Goal: Task Accomplishment & Management: Complete application form

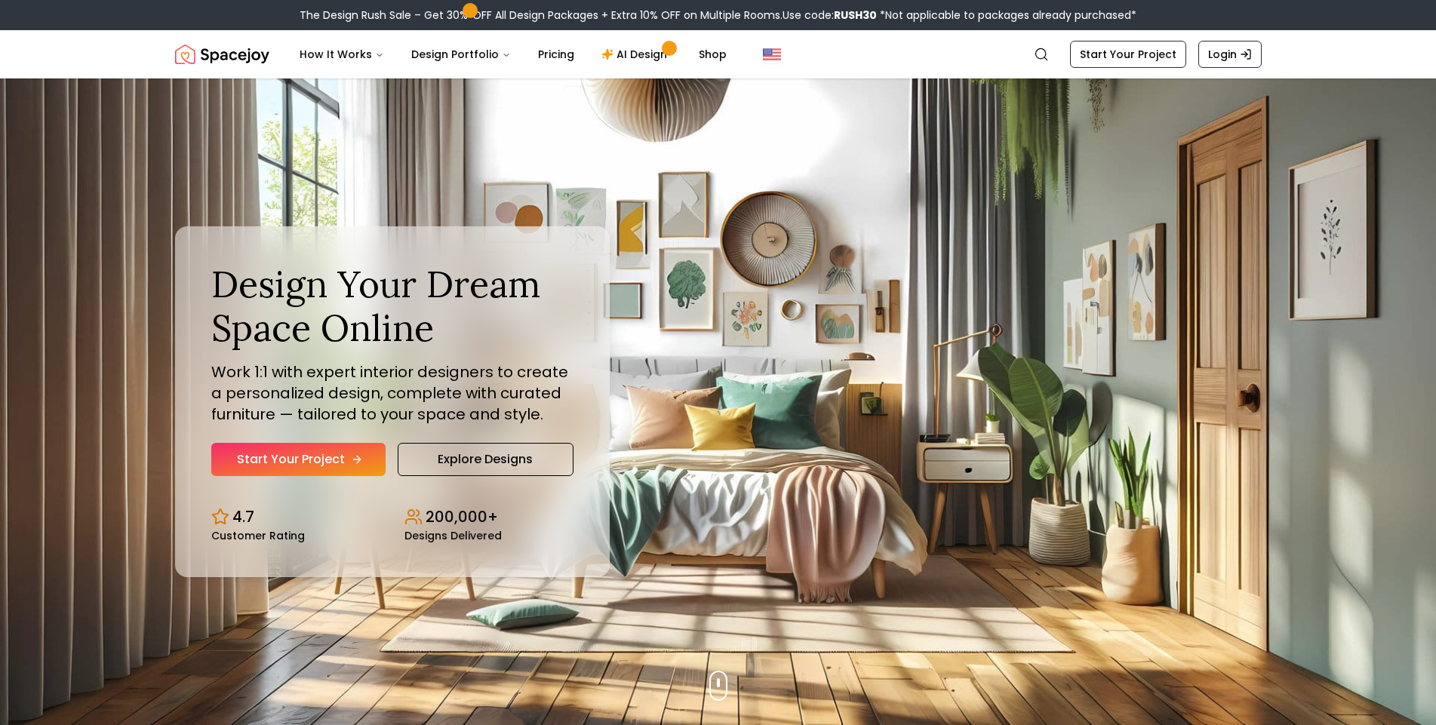
click at [346, 463] on link "Start Your Project" at bounding box center [298, 459] width 174 height 33
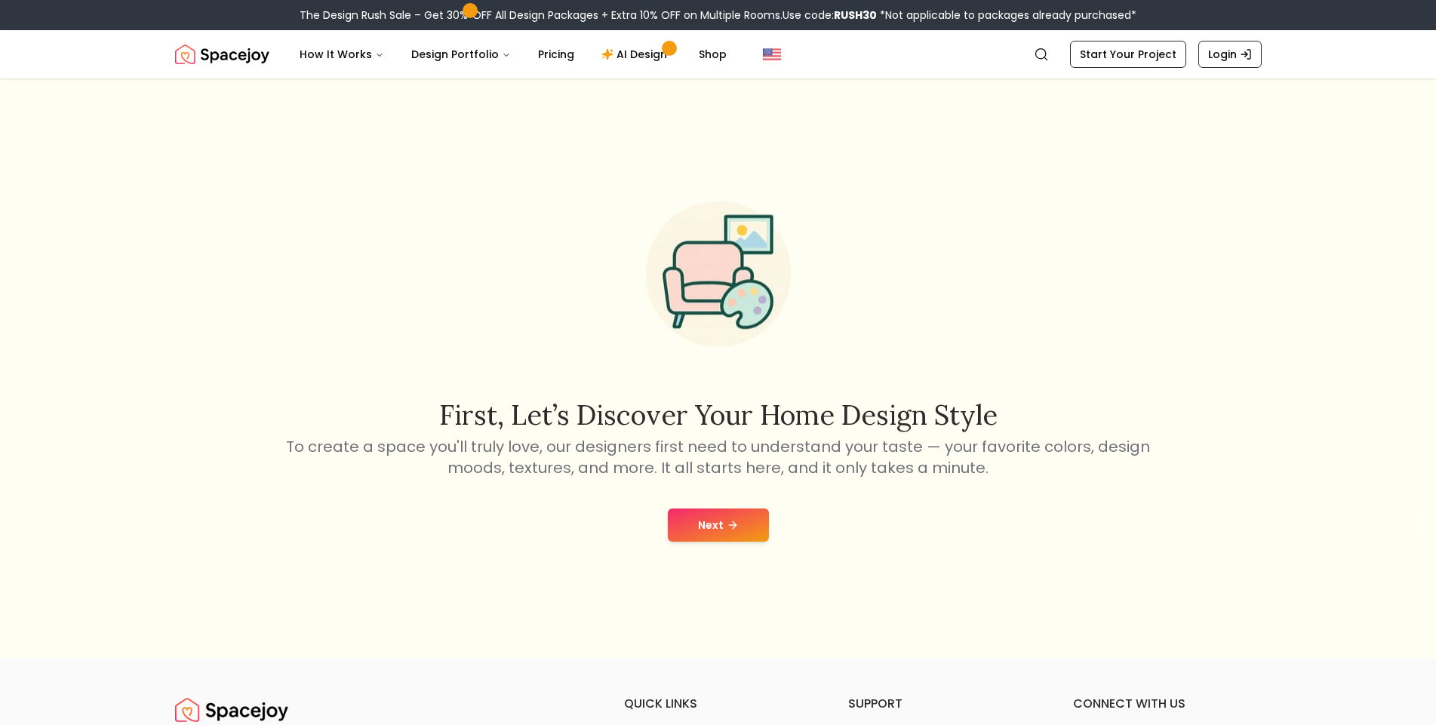
click at [711, 519] on button "Next" at bounding box center [718, 524] width 101 height 33
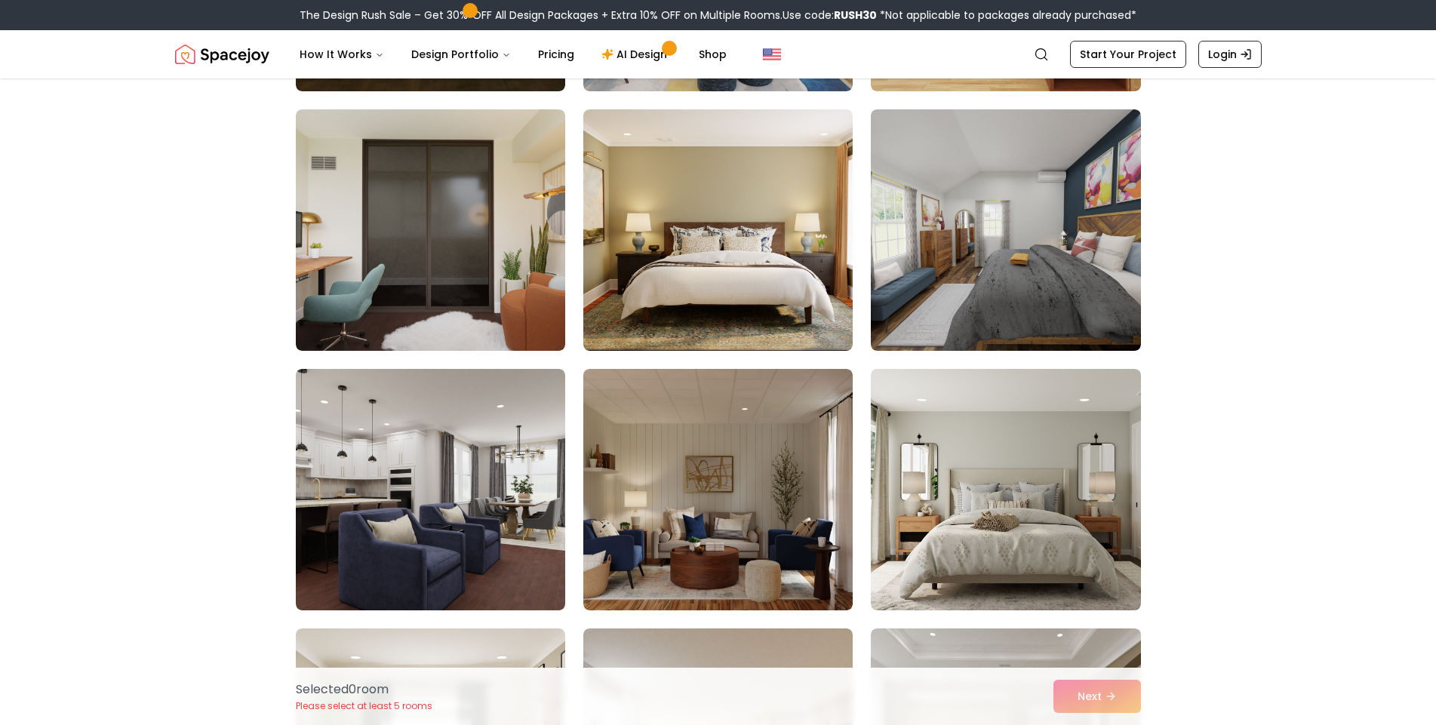
scroll to position [1509, 0]
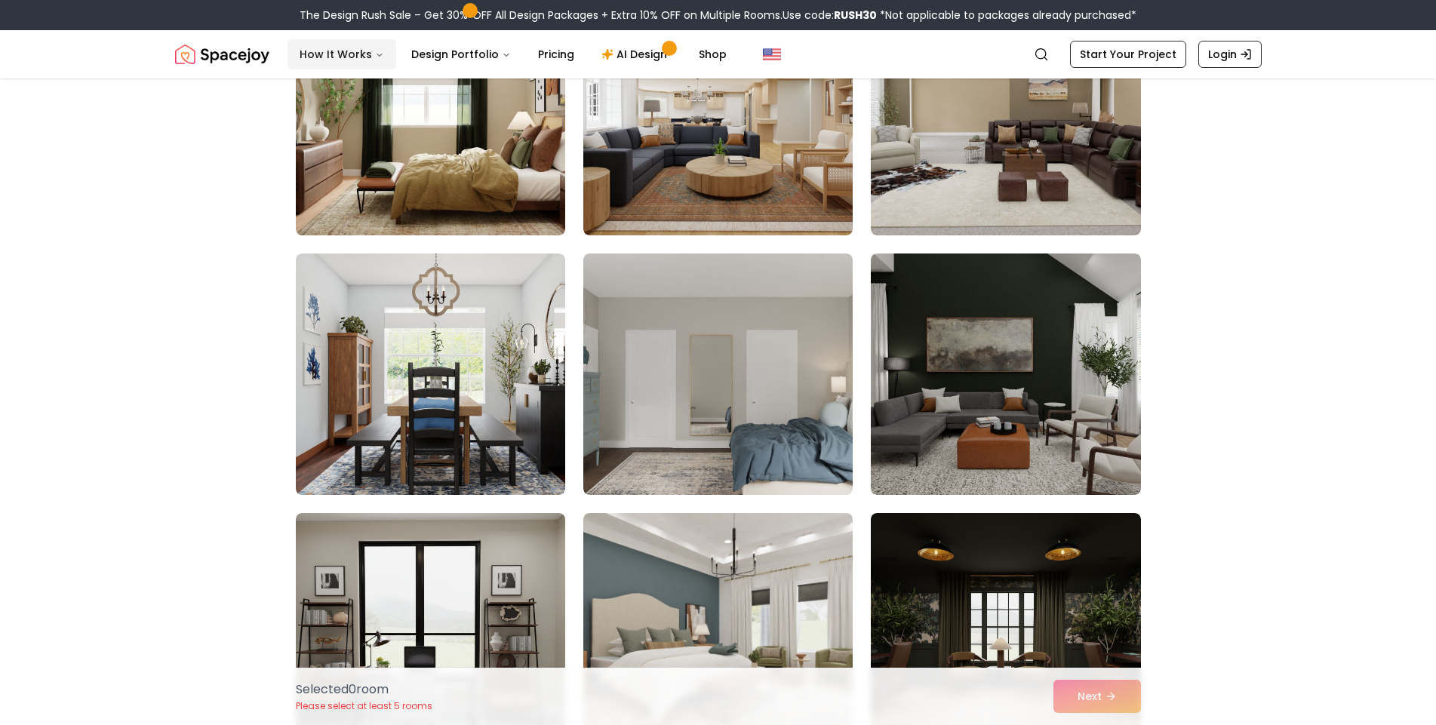
click at [341, 46] on button "How It Works" at bounding box center [341, 54] width 109 height 30
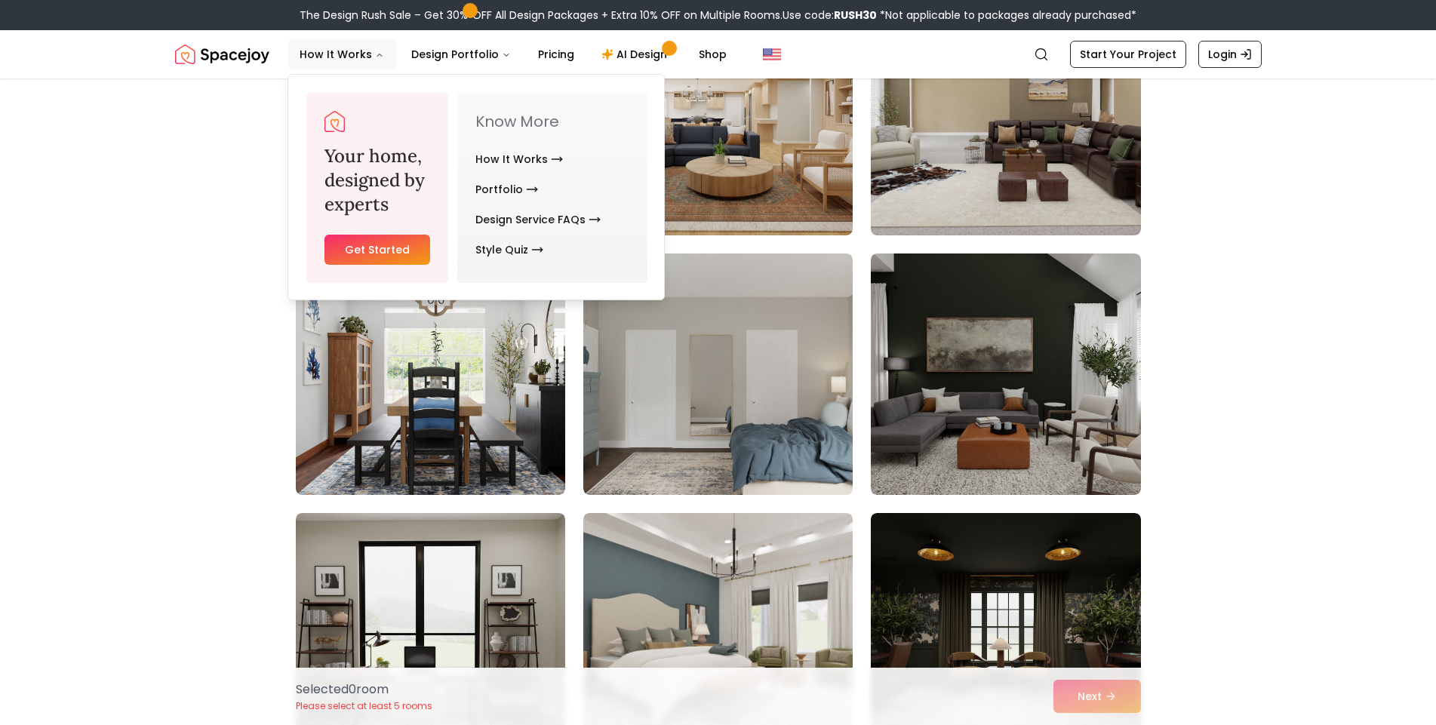
click at [389, 255] on link "Get Started" at bounding box center [377, 250] width 106 height 30
